Goal: Information Seeking & Learning: Check status

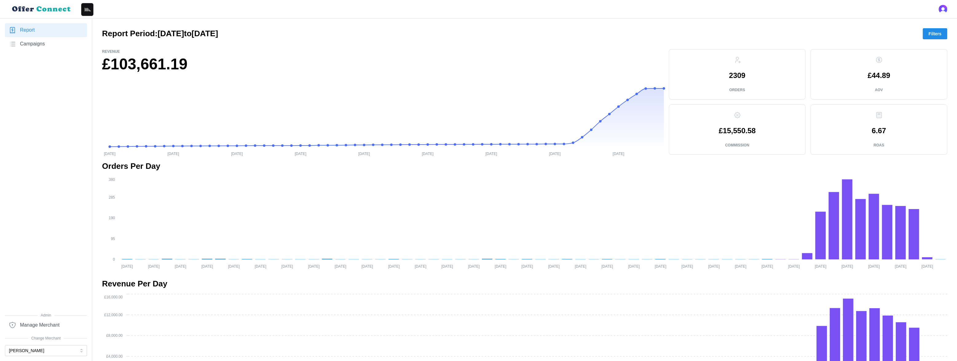
click at [43, 45] on span "Campaigns" at bounding box center [32, 44] width 25 height 8
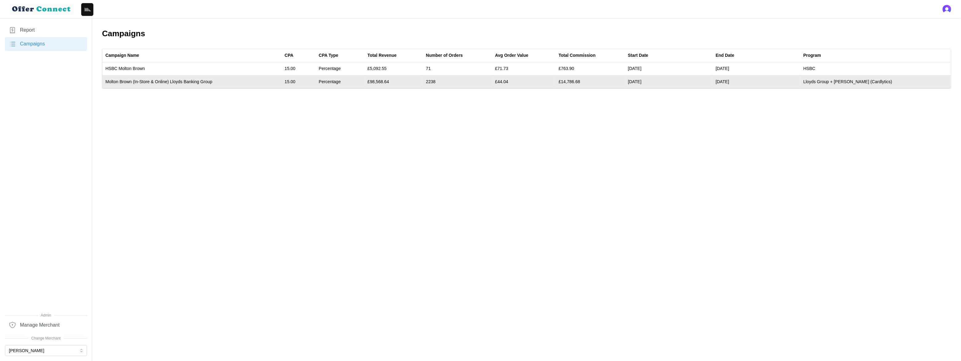
click at [394, 81] on td "£98,568.64" at bounding box center [393, 81] width 58 height 13
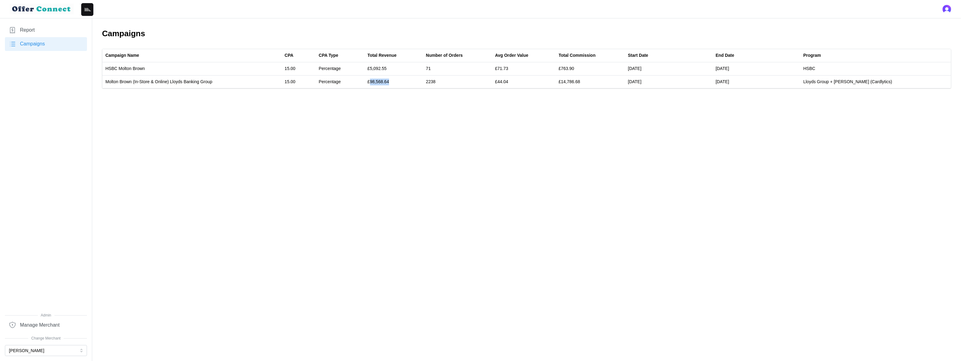
copy td "98,568.64"
click at [316, 113] on main "Campaigns Campaign Name CPA CPA Type Total Revenue Number of Orders Avg Order V…" at bounding box center [480, 180] width 961 height 361
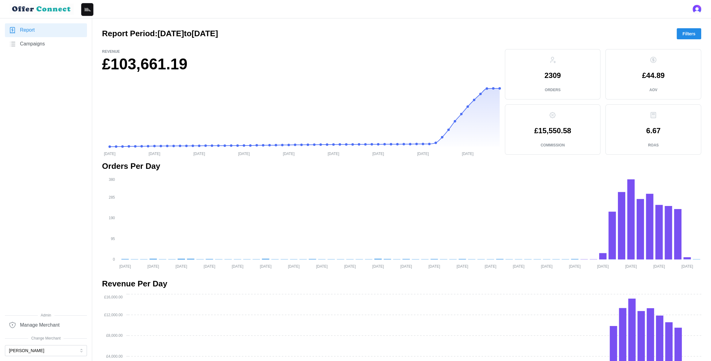
click at [39, 45] on span "Campaigns" at bounding box center [32, 44] width 25 height 8
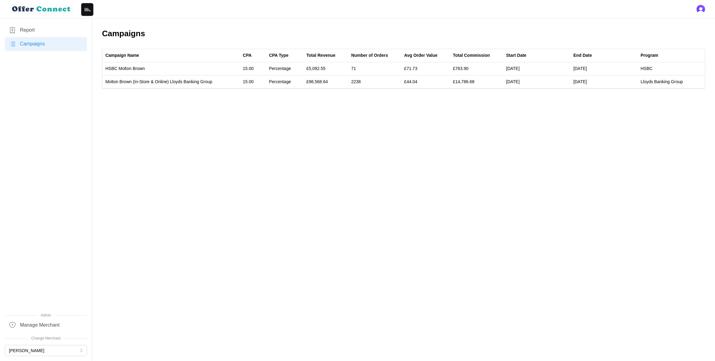
click at [38, 29] on link "Report" at bounding box center [46, 30] width 82 height 14
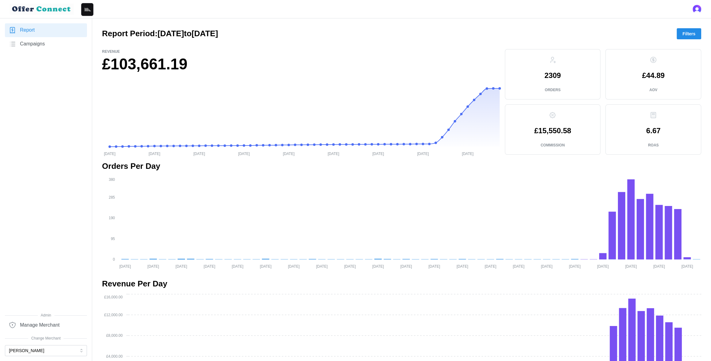
click at [684, 31] on span "Filters" at bounding box center [688, 34] width 13 height 10
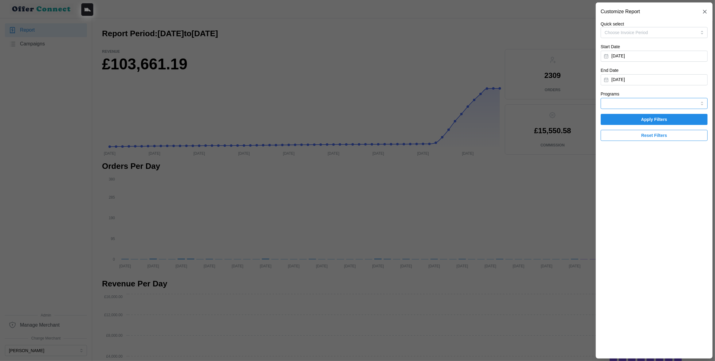
click at [627, 104] on input "Programs" at bounding box center [654, 103] width 107 height 11
click at [624, 125] on span "Lloyds Banking Group" at bounding box center [626, 128] width 42 height 7
type input "Lloyds Banking Group"
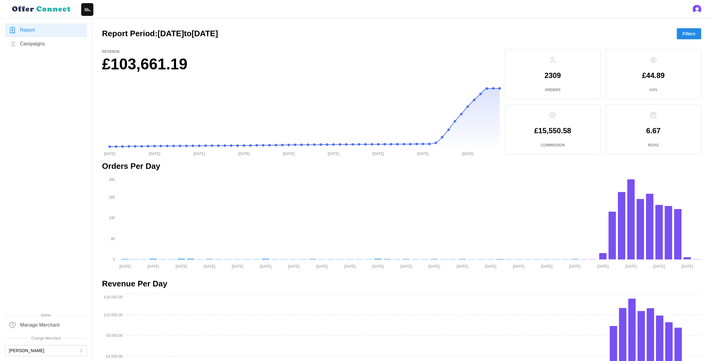
click at [46, 44] on link "Campaigns" at bounding box center [46, 44] width 82 height 14
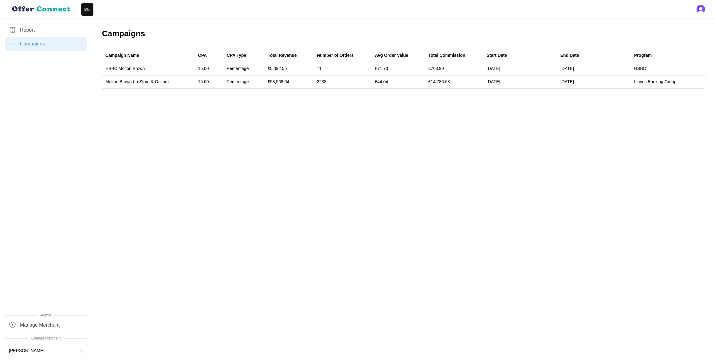
click at [280, 107] on main "Campaigns Campaign Name CPA CPA Type Total Revenue Number of Orders Avg Order V…" at bounding box center [357, 180] width 715 height 361
click at [32, 30] on span "Report" at bounding box center [27, 30] width 15 height 8
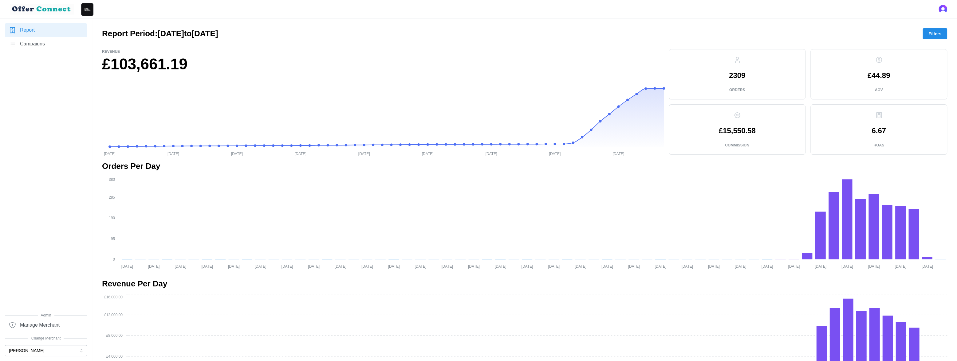
click at [715, 33] on span "Filters" at bounding box center [934, 34] width 13 height 10
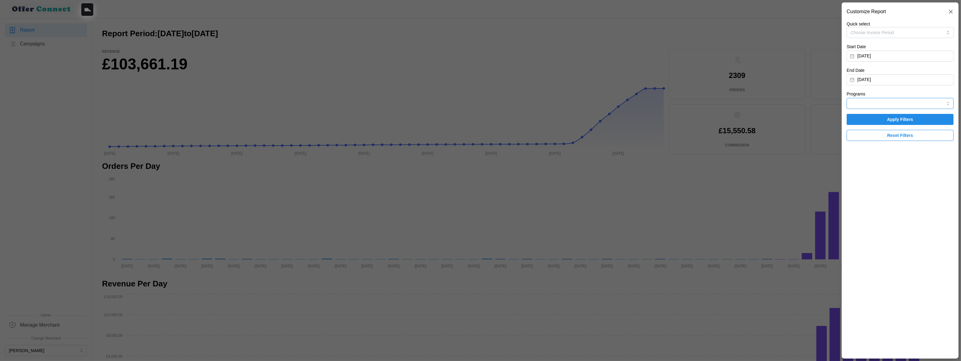
click at [715, 103] on input "Programs" at bounding box center [900, 103] width 107 height 11
click at [715, 129] on span "Lloyds Banking Group" at bounding box center [872, 128] width 42 height 7
type input "Lloyds Banking Group"
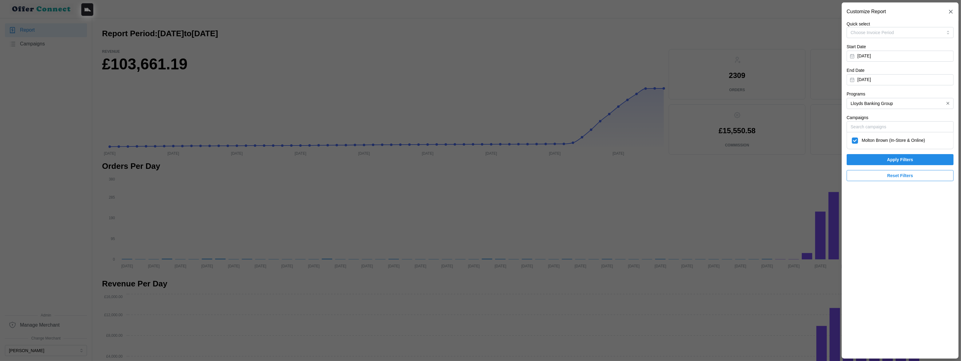
click at [715, 160] on span "Apply Filters" at bounding box center [899, 160] width 95 height 10
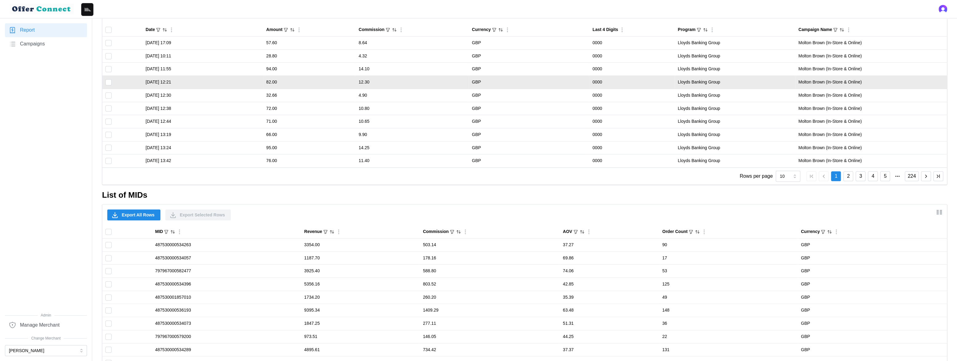
scroll to position [312, 0]
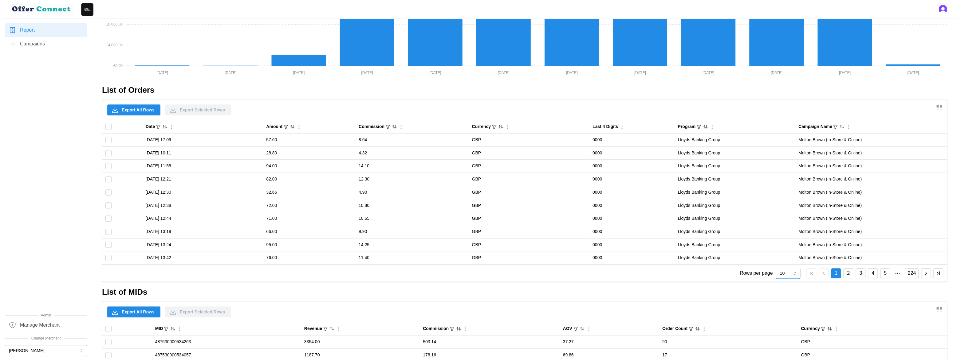
click at [715, 270] on input "10" at bounding box center [788, 273] width 25 height 11
click at [715, 349] on span "50" at bounding box center [782, 350] width 5 height 7
type input "50"
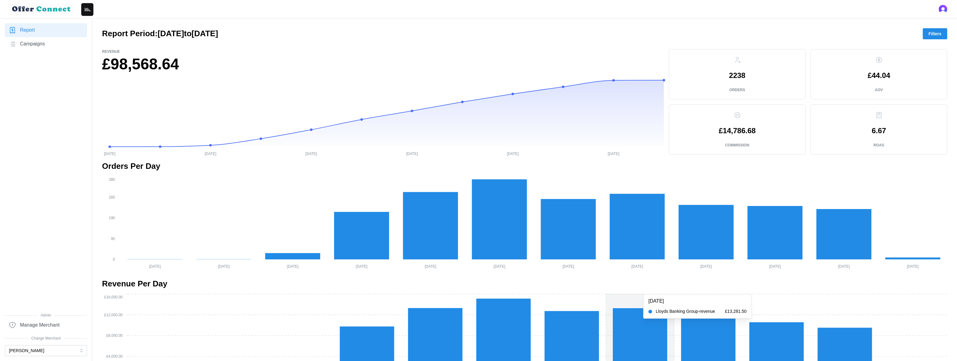
scroll to position [230, 0]
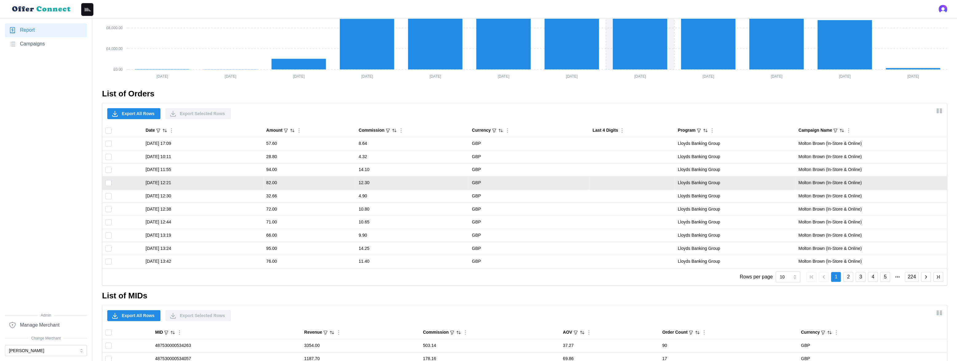
scroll to position [337, 0]
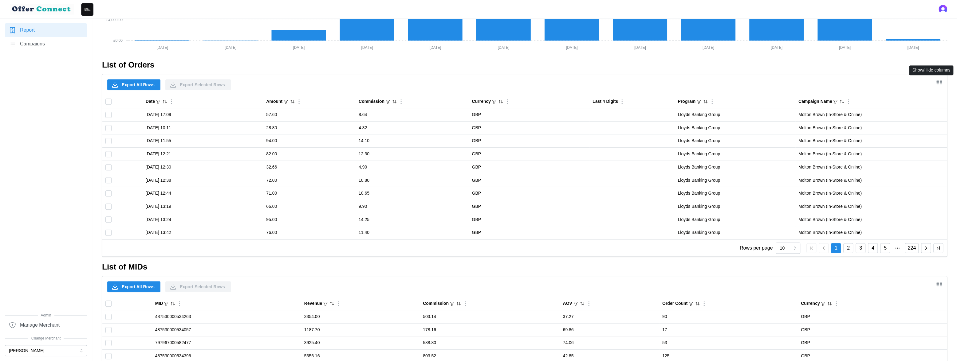
click at [939, 84] on icon "Show/Hide columns" at bounding box center [938, 81] width 7 height 7
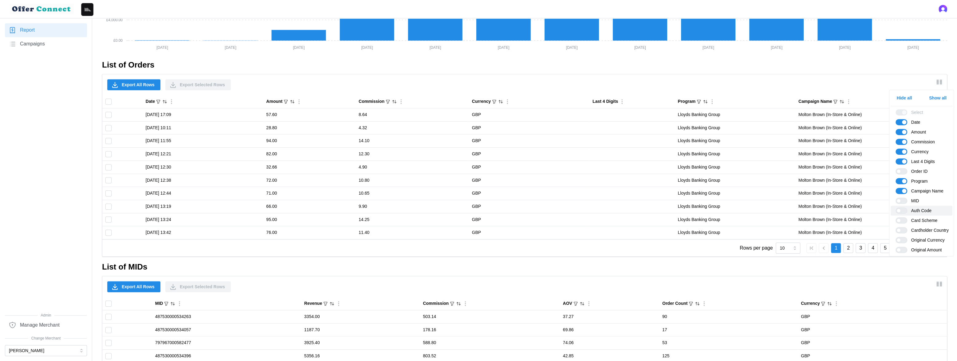
click at [902, 210] on span at bounding box center [904, 211] width 7 height 6
click at [895, 208] on input "Auth Code" at bounding box center [895, 208] width 0 height 0
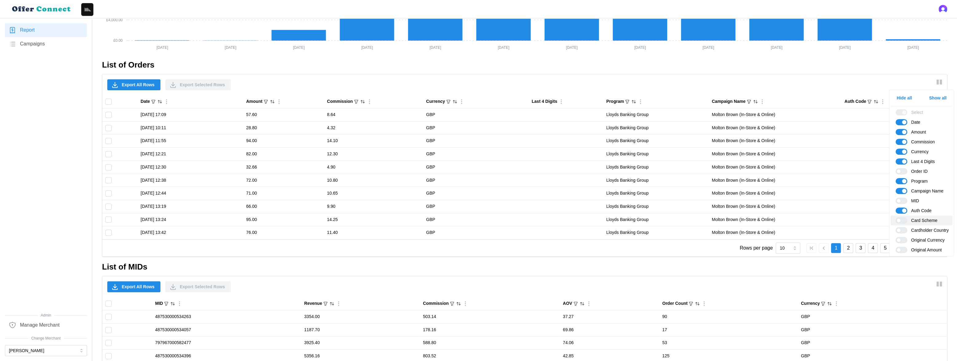
click at [905, 222] on span at bounding box center [904, 221] width 7 height 6
click at [895, 218] on input "Card Scheme" at bounding box center [895, 218] width 0 height 0
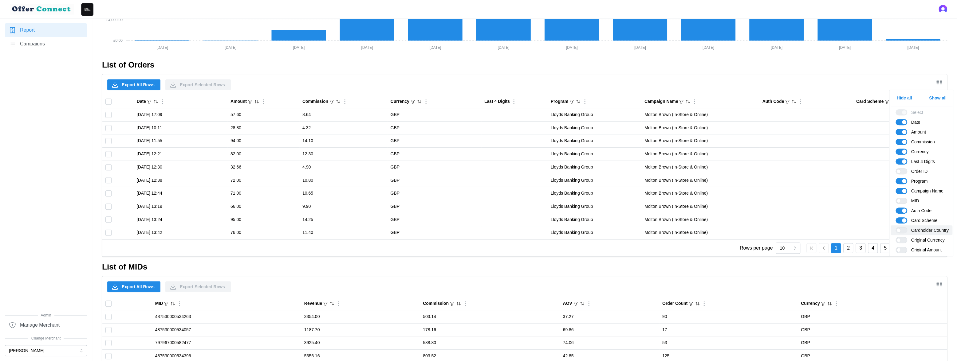
click at [904, 231] on span at bounding box center [904, 231] width 7 height 6
click at [895, 227] on input "Cardholder Country" at bounding box center [895, 227] width 0 height 0
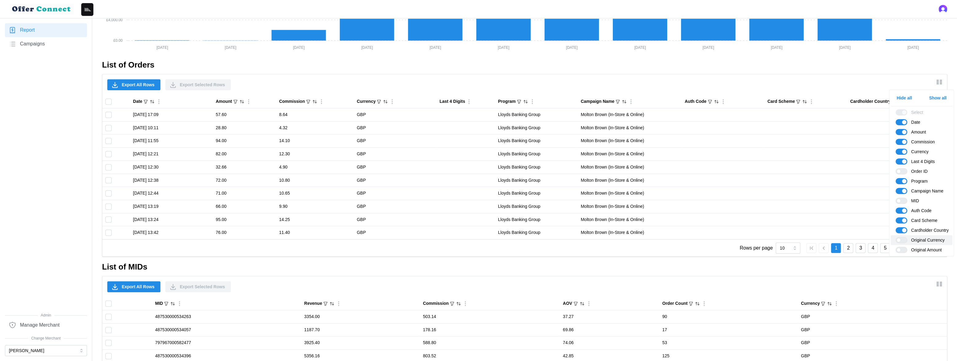
click at [903, 243] on div at bounding box center [901, 240] width 12 height 6
click at [895, 237] on input "Original Currency" at bounding box center [895, 237] width 0 height 0
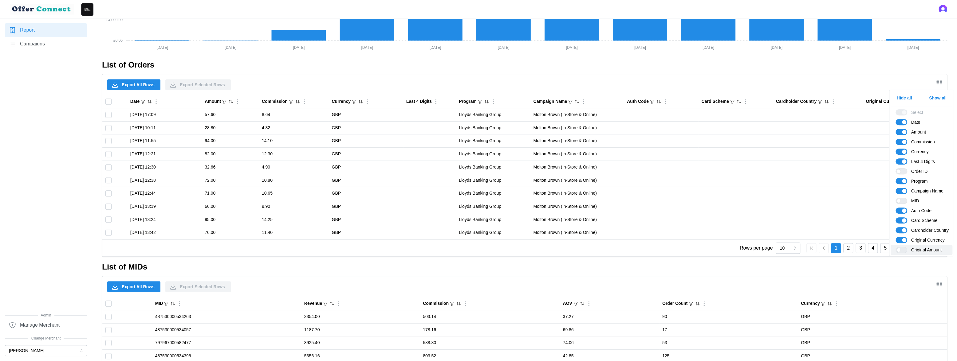
click at [903, 250] on span at bounding box center [904, 250] width 7 height 6
click at [895, 247] on input "Original Amount" at bounding box center [895, 247] width 0 height 0
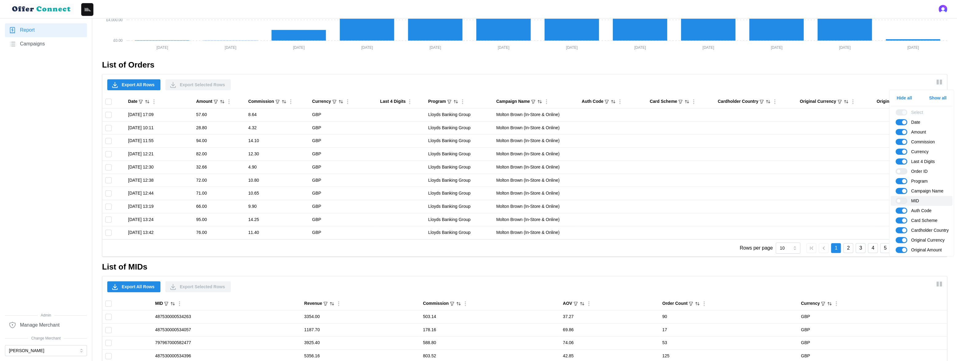
click at [902, 197] on span "MID" at bounding box center [921, 201] width 61 height 10
click at [902, 172] on span at bounding box center [904, 172] width 7 height 6
click at [895, 168] on input "Order ID" at bounding box center [895, 168] width 0 height 0
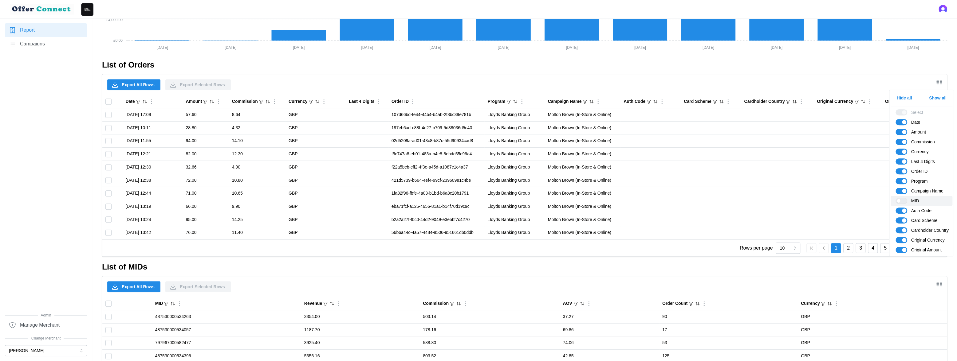
click at [906, 200] on span at bounding box center [904, 201] width 7 height 6
click at [895, 198] on input "MID" at bounding box center [895, 198] width 0 height 0
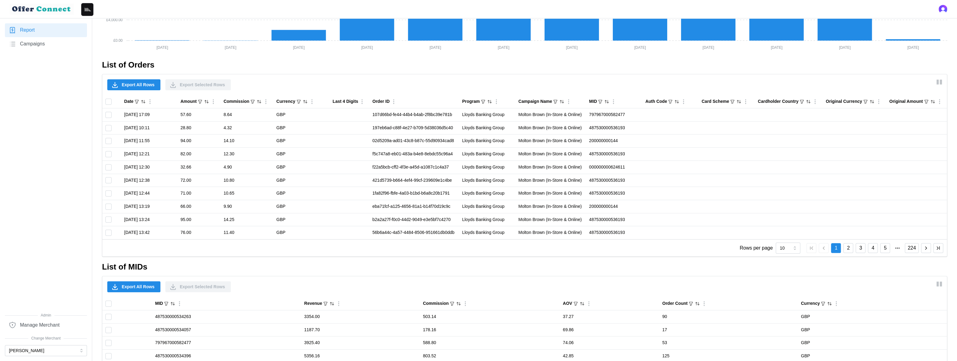
click at [48, 43] on link "Campaigns" at bounding box center [46, 44] width 82 height 14
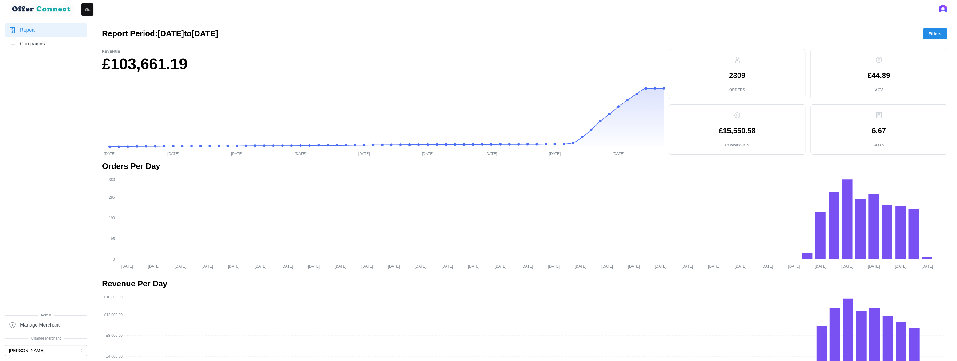
click at [45, 45] on span "Campaigns" at bounding box center [32, 44] width 25 height 8
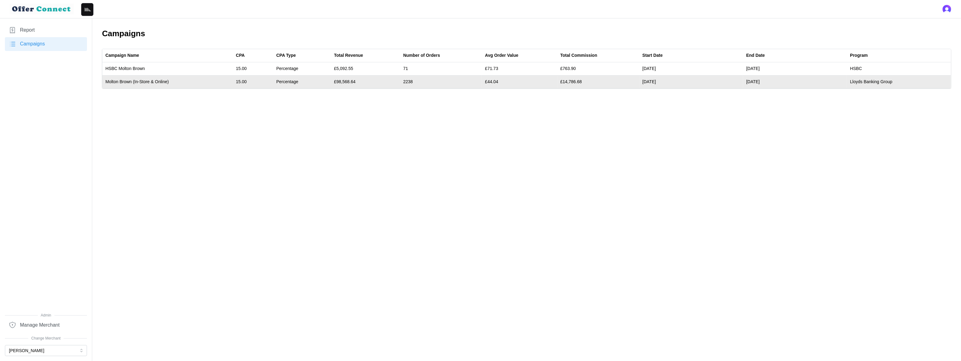
click at [349, 81] on td "£98,568.64" at bounding box center [365, 81] width 69 height 13
click at [859, 81] on td "Lloyds Banking Group" at bounding box center [899, 81] width 104 height 13
drag, startPoint x: 859, startPoint y: 81, endPoint x: 892, endPoint y: 83, distance: 33.5
click at [892, 83] on td "Lloyds Banking Group" at bounding box center [899, 81] width 104 height 13
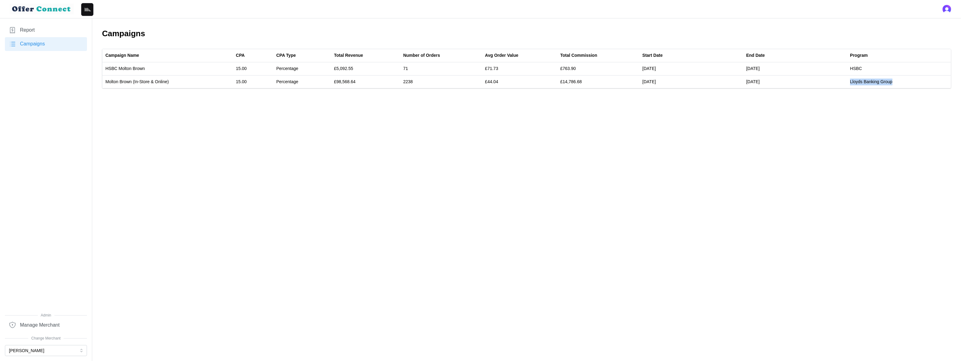
click at [47, 32] on link "Report" at bounding box center [46, 30] width 82 height 14
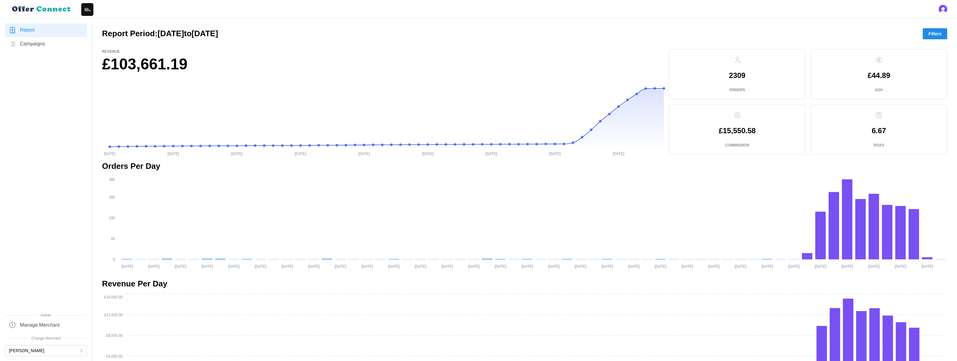
click at [935, 38] on span "Filters" at bounding box center [934, 34] width 13 height 10
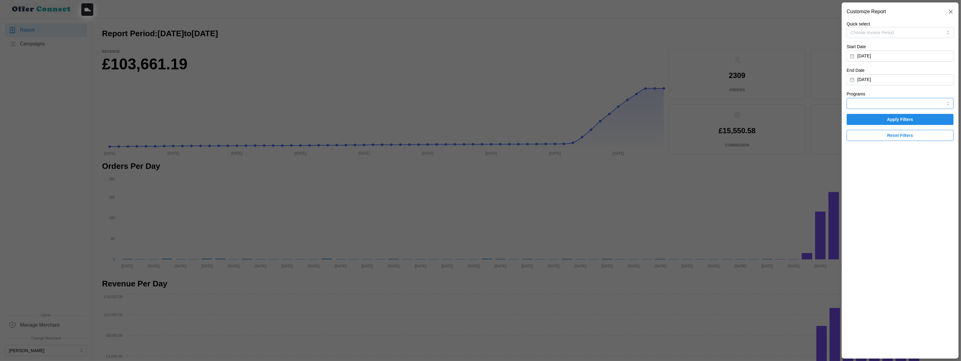
click at [899, 102] on input "Programs" at bounding box center [900, 103] width 107 height 11
click at [884, 128] on span "Lloyds Banking Group" at bounding box center [872, 128] width 42 height 7
type input "Lloyds Banking Group"
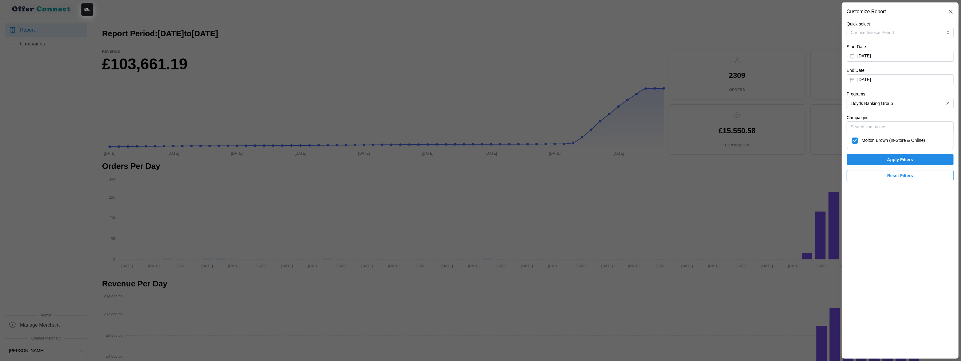
click at [889, 159] on span "Apply Filters" at bounding box center [900, 160] width 26 height 10
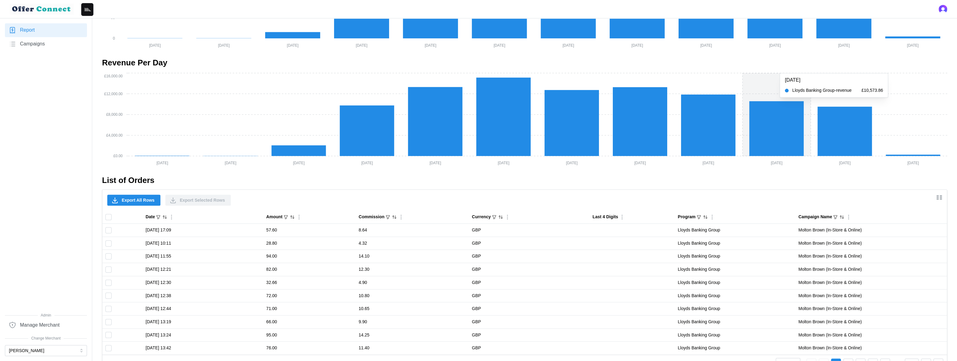
scroll to position [228, 0]
